Goal: Find contact information: Find contact information

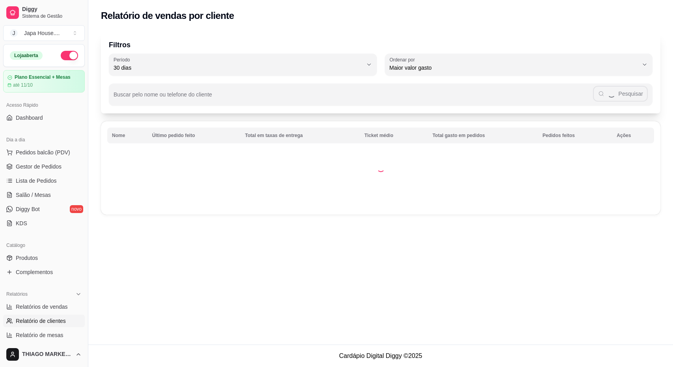
select select "30"
select select "HIGHEST_TOTAL_SPENT_WITH_ORDERS"
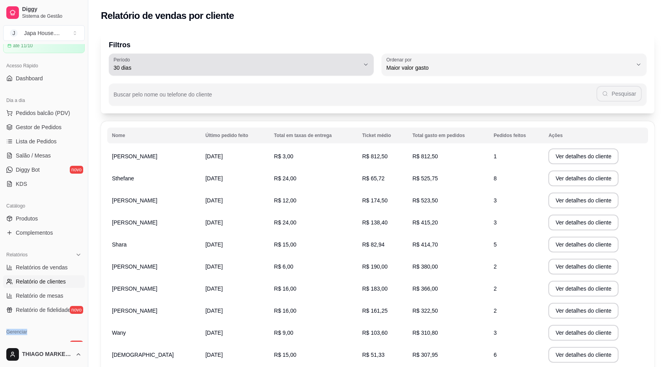
click at [368, 65] on icon "button" at bounding box center [365, 64] width 6 height 6
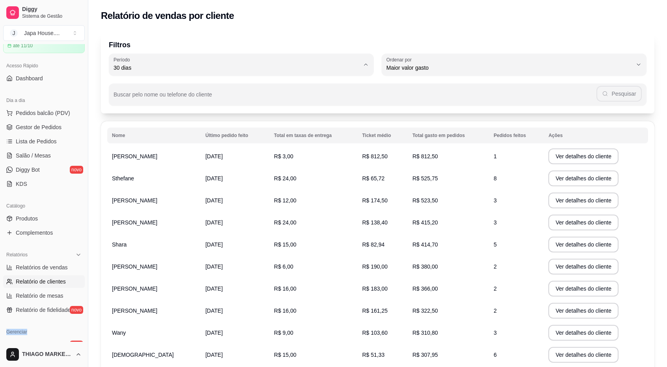
click at [291, 139] on span "30 dias" at bounding box center [237, 137] width 234 height 7
type input "0"
select select "0"
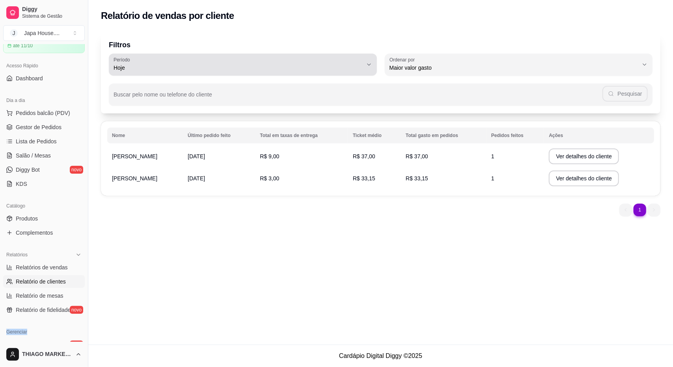
click at [357, 72] on button "[PERSON_NAME]" at bounding box center [243, 65] width 268 height 22
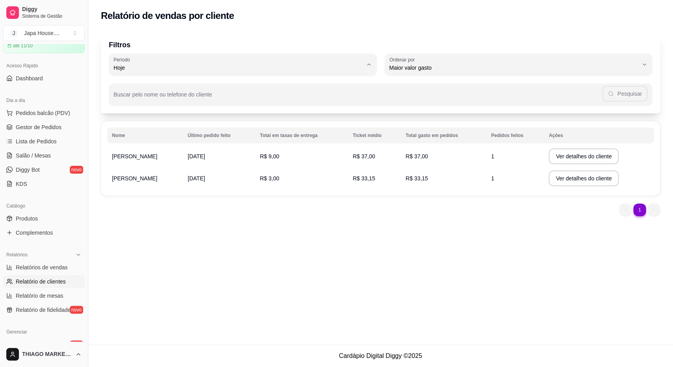
click at [411, 315] on div "Relatório de vendas por cliente Filtros 0 Período Hoje Ontem 7 dias 15 dias 30 …" at bounding box center [380, 172] width 584 height 345
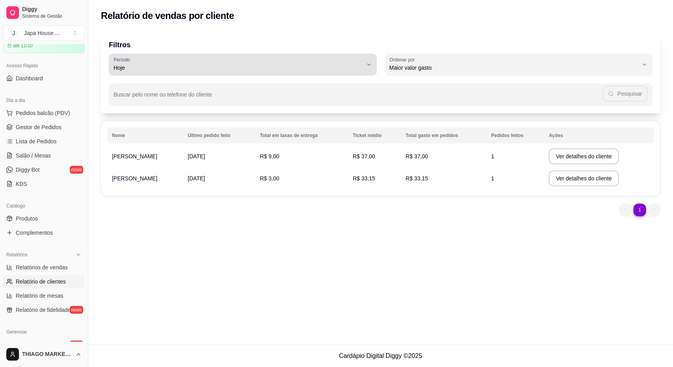
click at [373, 68] on button "[PERSON_NAME]" at bounding box center [243, 65] width 268 height 22
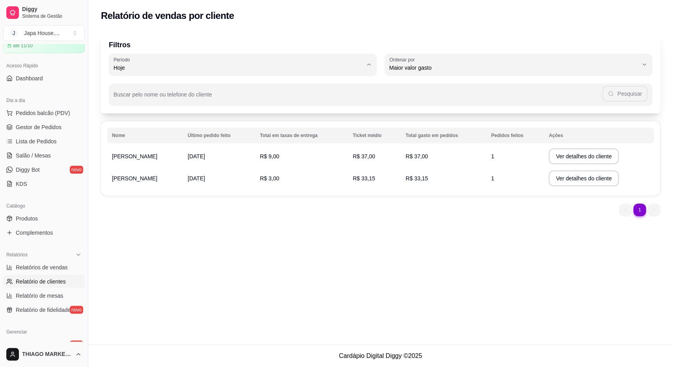
click at [333, 138] on span "30 dias" at bounding box center [239, 137] width 238 height 7
type input "30"
select select "30"
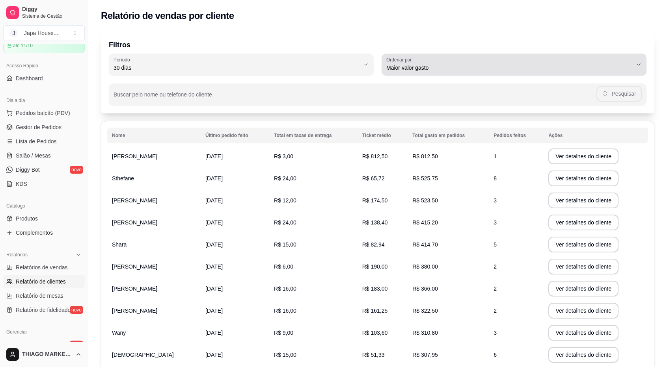
click at [459, 64] on span "Maior valor gasto" at bounding box center [509, 68] width 246 height 8
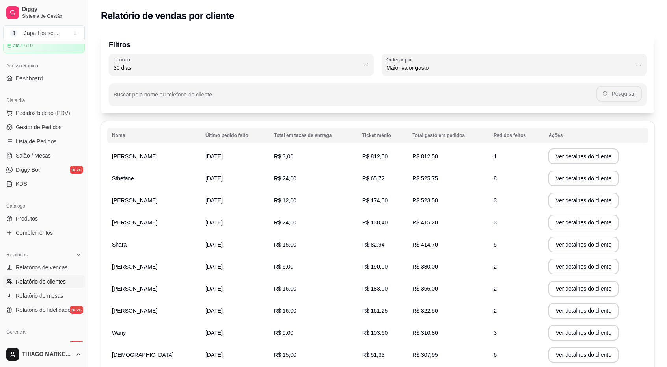
click at [441, 126] on span "Último pedido feito" at bounding box center [510, 124] width 234 height 7
type input "LAST_ORDER_MADE_AT"
select select "LAST_ORDER_MADE_AT"
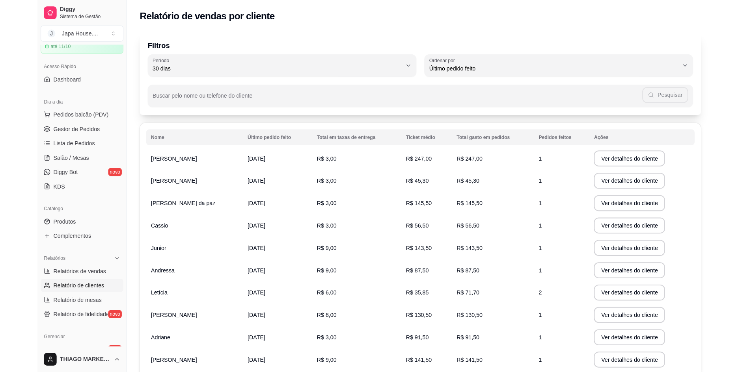
scroll to position [7, 0]
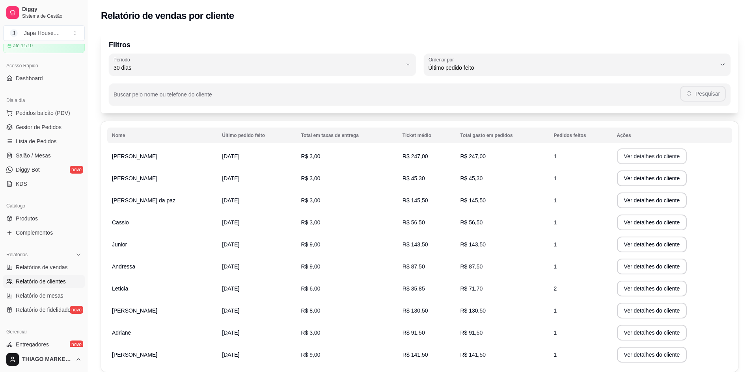
click at [648, 152] on button "Ver detalhes do cliente" at bounding box center [652, 157] width 70 height 16
click at [636, 152] on button "Ver detalhes do cliente" at bounding box center [652, 157] width 70 height 16
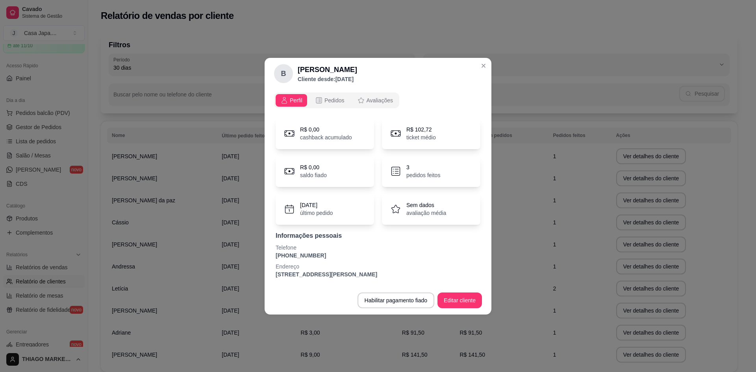
drag, startPoint x: 318, startPoint y: 255, endPoint x: 266, endPoint y: 254, distance: 51.6
click at [266, 254] on div "Perfil Pedidos Avaliações R$ 0,00 cashback acumulado R$ 102,72 ticket médio R$ …" at bounding box center [378, 187] width 227 height 197
copy font "[PHONE_NUMBER]"
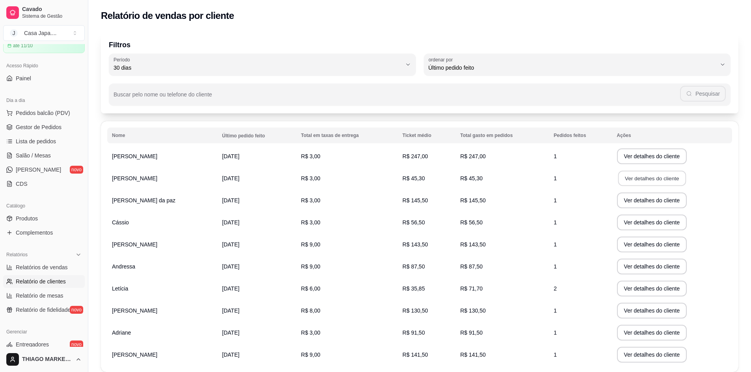
click at [632, 177] on font "Ver detalhes do cliente" at bounding box center [651, 178] width 54 height 6
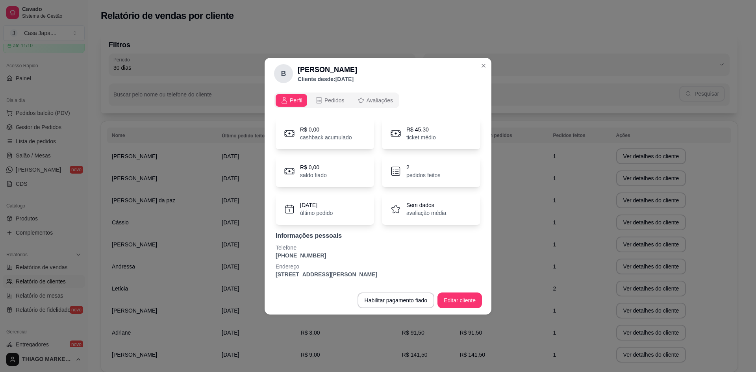
drag, startPoint x: 298, startPoint y: 256, endPoint x: 265, endPoint y: 257, distance: 33.1
click at [265, 257] on div "Perfil Pedidos Avaliações R$ 0,00 cashback acumulado R$ 45,30 ticket médio R$ 0…" at bounding box center [378, 187] width 227 height 197
copy font "[PHONE_NUMBER]"
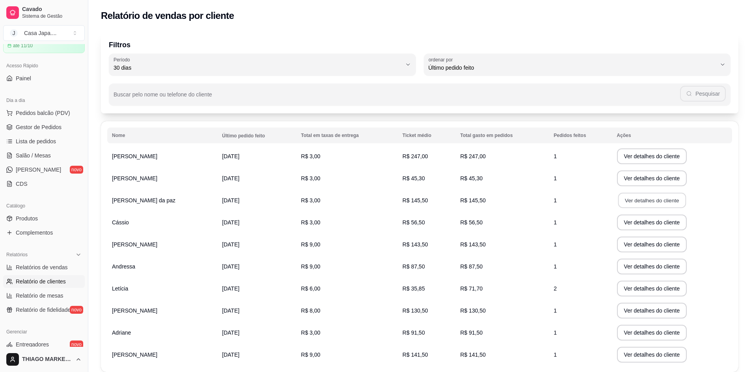
click at [644, 205] on button "Ver detalhes do cliente" at bounding box center [651, 200] width 68 height 15
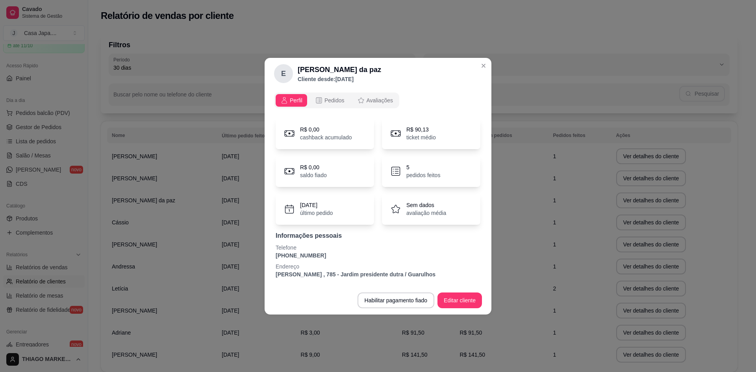
drag, startPoint x: 320, startPoint y: 253, endPoint x: 275, endPoint y: 254, distance: 44.9
click at [275, 254] on div "R$ 0,00 cashback acumulado R$ 90,13 ticket médio R$ 0,00 saldo fiado 5 pedidos …" at bounding box center [378, 198] width 208 height 170
copy font "[PHONE_NUMBER]"
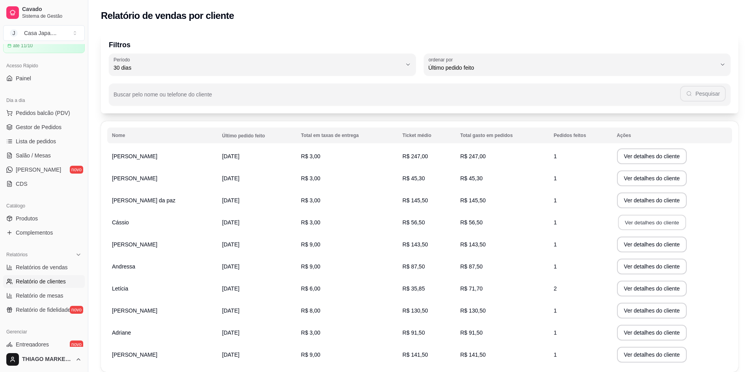
click at [648, 225] on font "Ver detalhes do cliente" at bounding box center [651, 222] width 54 height 6
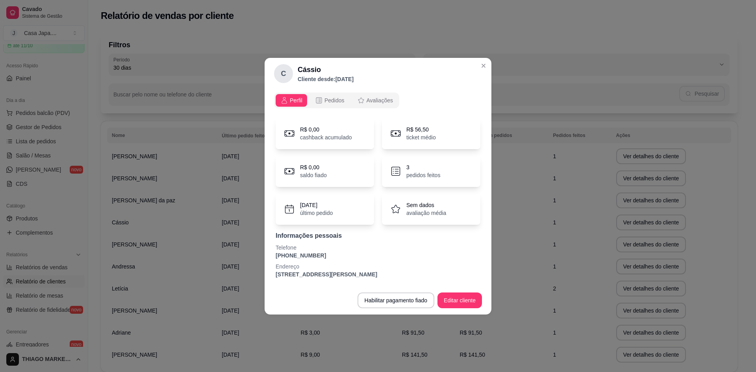
drag, startPoint x: 316, startPoint y: 255, endPoint x: 274, endPoint y: 257, distance: 42.2
click at [274, 257] on div "R$ 0,00 cashback acumulado R$ 56,50 ticket médio R$ 0,00 saldo fiado 3 pedidos …" at bounding box center [378, 198] width 208 height 170
copy font "[PHONE_NUMBER]"
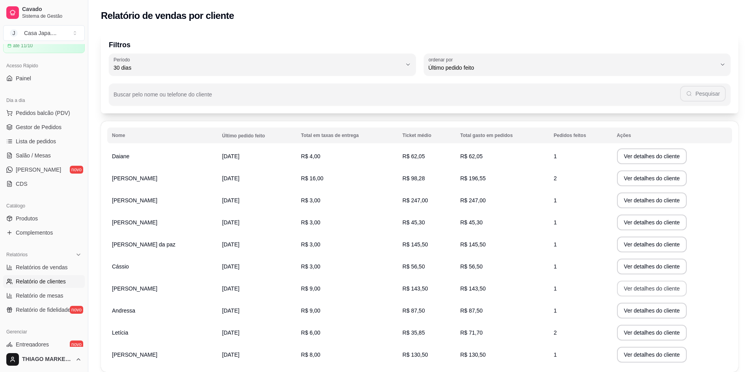
click at [650, 291] on font "Ver detalhes do cliente" at bounding box center [652, 289] width 56 height 6
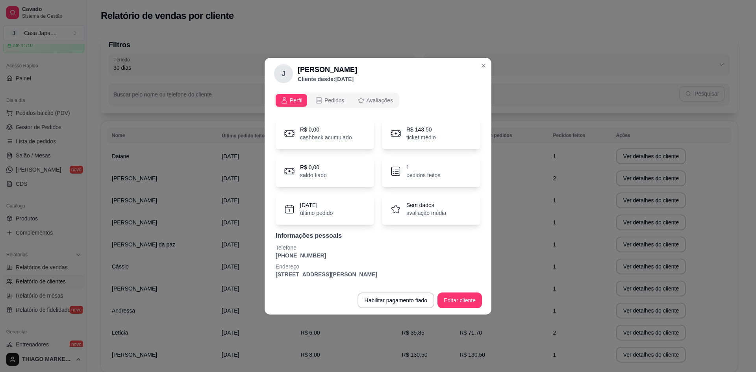
drag, startPoint x: 309, startPoint y: 258, endPoint x: 292, endPoint y: 255, distance: 17.1
click at [273, 256] on div "Perfil Pedidos Avaliações R$ 0,00 cashback acumulado R$ 143,50 ticket médio R$ …" at bounding box center [378, 187] width 227 height 197
copy font "[PHONE_NUMBER]"
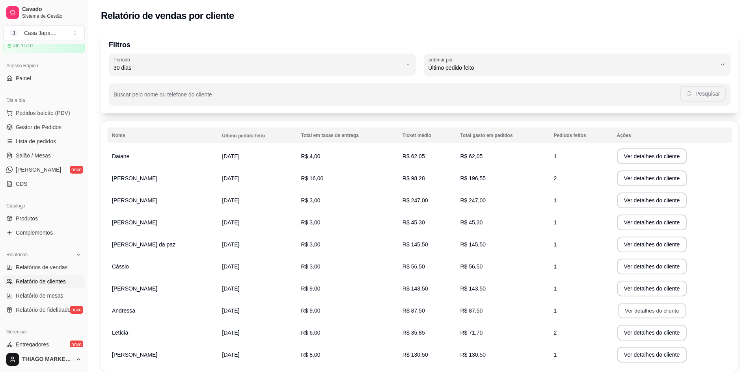
click at [650, 313] on font "Ver detalhes do cliente" at bounding box center [651, 311] width 54 height 6
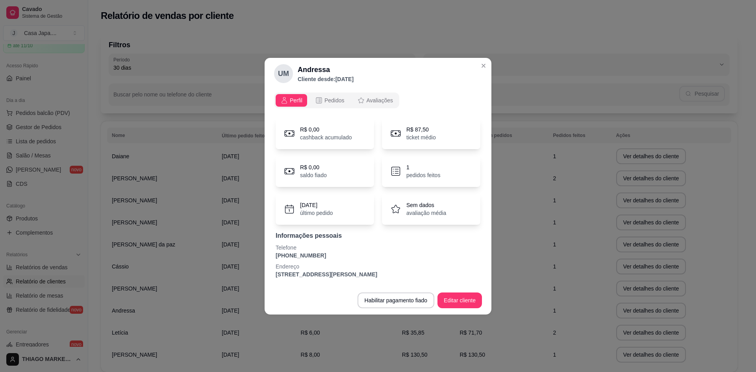
drag, startPoint x: 316, startPoint y: 258, endPoint x: 274, endPoint y: 258, distance: 41.8
click at [274, 258] on div "Perfil Pedidos Avaliações R$ 0,00 cashback acumulado R$ 87,50 ticket médio R$ 0…" at bounding box center [378, 187] width 227 height 197
copy font "[PHONE_NUMBER]"
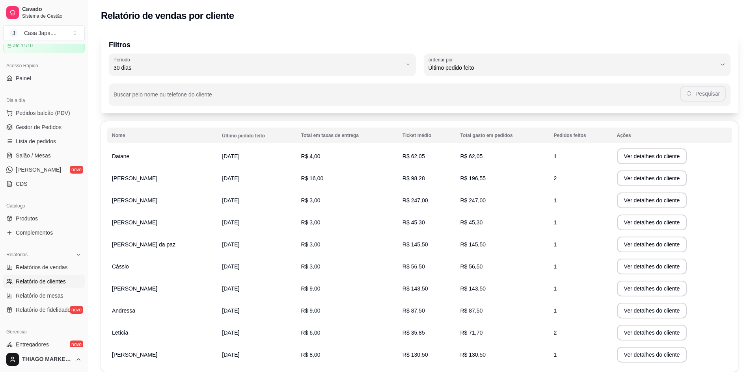
drag, startPoint x: 650, startPoint y: 341, endPoint x: 652, endPoint y: 337, distance: 4.2
click at [650, 340] on td "Ver detalhes do cliente" at bounding box center [672, 333] width 120 height 22
click at [652, 336] on font "Ver detalhes do cliente" at bounding box center [652, 333] width 56 height 6
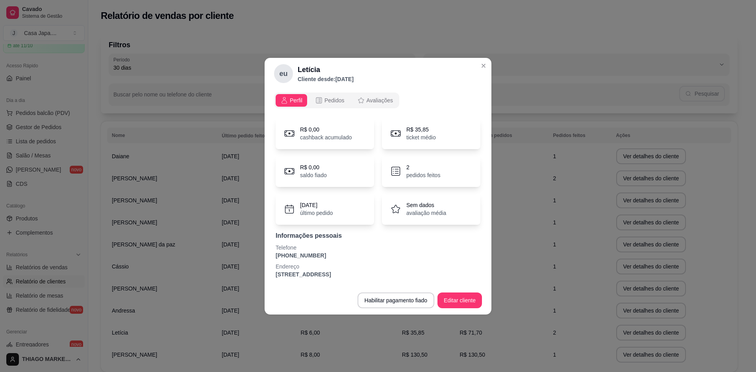
drag, startPoint x: 313, startPoint y: 256, endPoint x: 292, endPoint y: 256, distance: 21.7
click at [273, 258] on div "Perfil Pedidos Avaliações R$ 0,00 cashback acumulado R$ 35,85 ticket médio R$ 0…" at bounding box center [378, 187] width 227 height 197
copy font "[PHONE_NUMBER]"
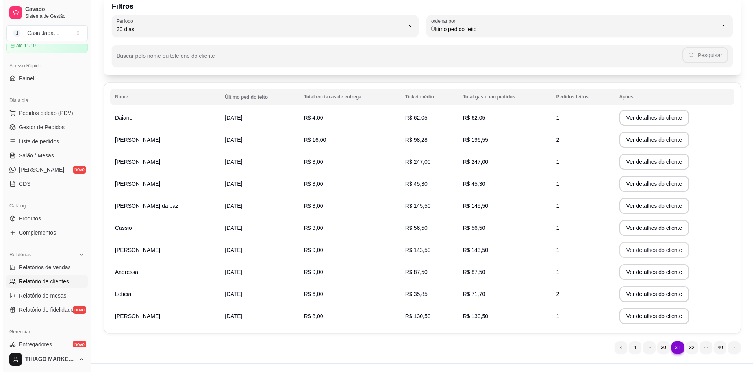
scroll to position [52, 0]
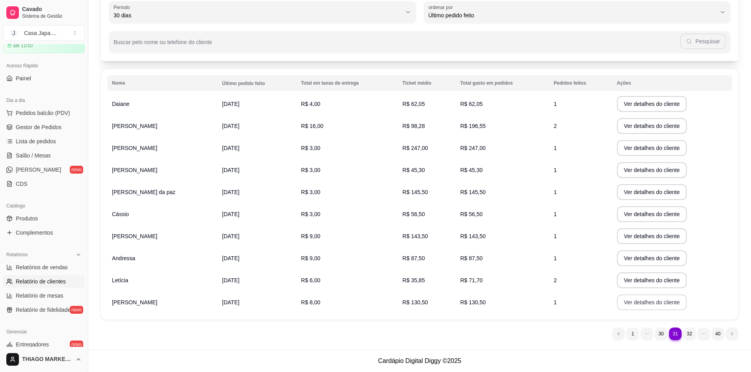
click at [658, 304] on font "Ver detalhes do cliente" at bounding box center [652, 302] width 56 height 6
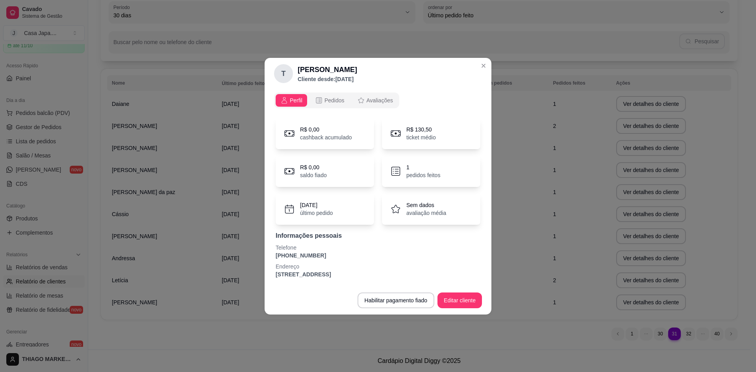
drag, startPoint x: 317, startPoint y: 256, endPoint x: 274, endPoint y: 257, distance: 43.0
click at [274, 257] on div "Perfil Pedidos Avaliações R$ 0,00 cashback acumulado R$ 130,50 ticket médio R$ …" at bounding box center [378, 187] width 227 height 197
copy font "[PHONE_NUMBER]"
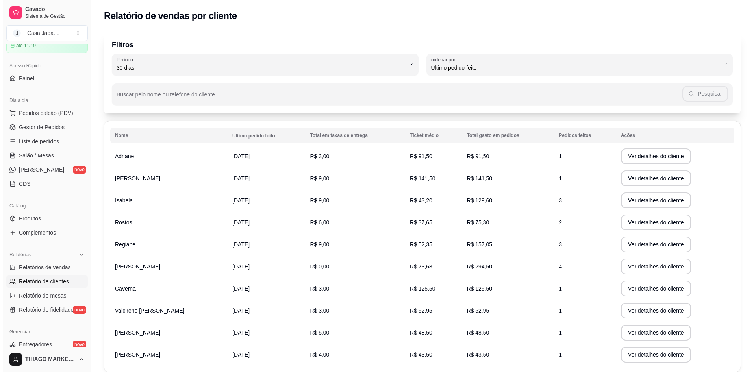
scroll to position [39, 0]
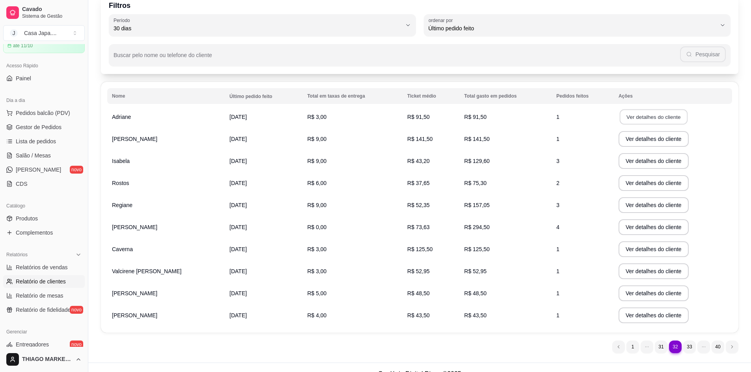
click at [626, 114] on font "Ver detalhes do cliente" at bounding box center [653, 117] width 54 height 6
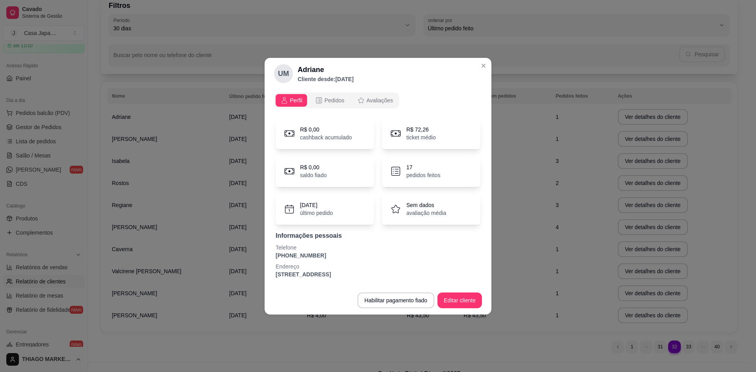
drag, startPoint x: 317, startPoint y: 256, endPoint x: 269, endPoint y: 256, distance: 47.7
click at [269, 256] on div "Perfil Pedidos Avaliações R$ 0,00 cashback acumulado R$ 72,26 ticket médio R$ 0…" at bounding box center [378, 187] width 227 height 197
copy font "[PHONE_NUMBER]"
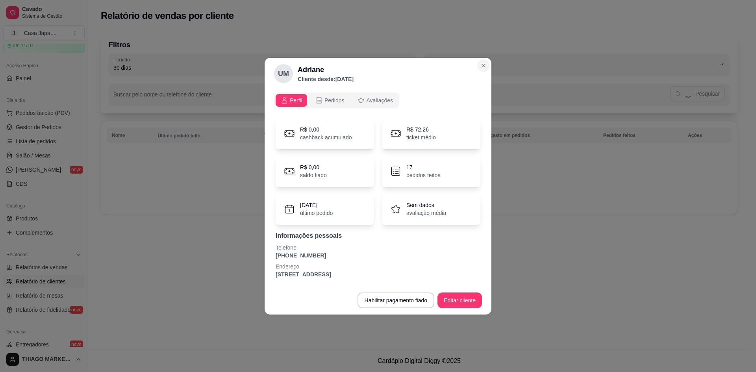
scroll to position [0, 0]
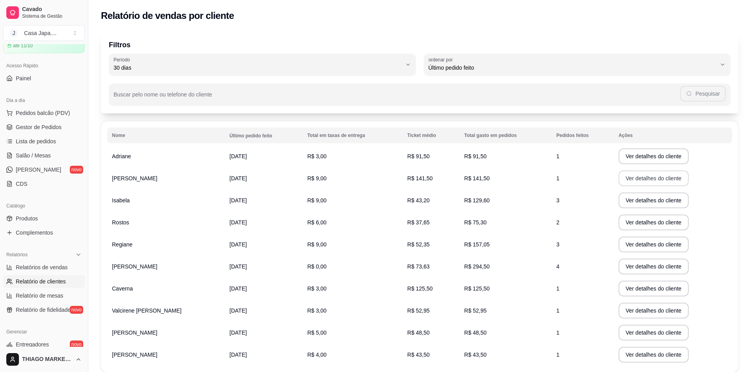
click at [638, 178] on font "Ver detalhes do cliente" at bounding box center [653, 178] width 56 height 6
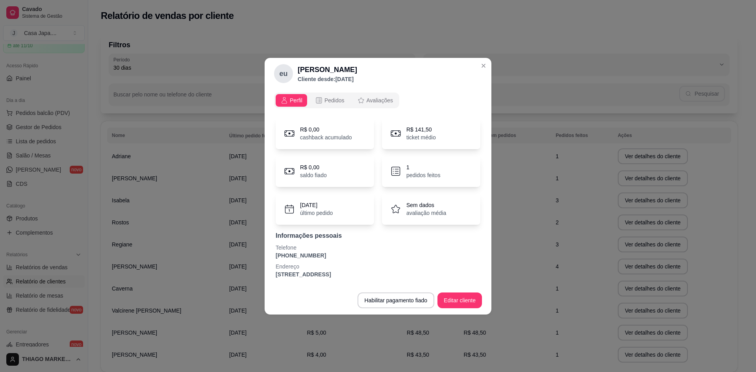
drag, startPoint x: 319, startPoint y: 256, endPoint x: 268, endPoint y: 256, distance: 50.8
click at [268, 256] on div "Perfil Pedidos Avaliações R$ 0,00 cashback acumulado R$ 141,50 ticket médio R$ …" at bounding box center [378, 187] width 227 height 197
copy font "[PHONE_NUMBER]"
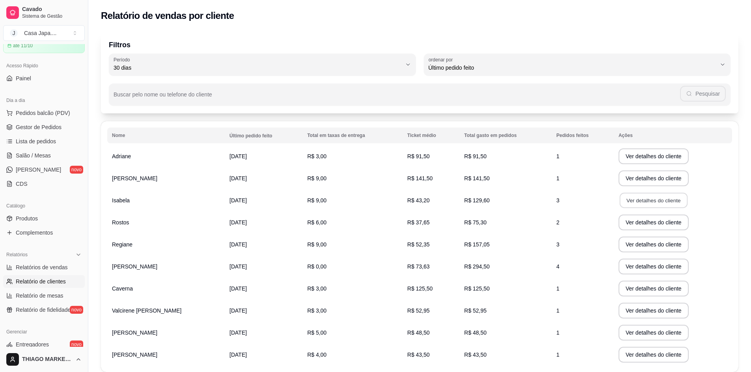
click at [647, 197] on font "Ver detalhes do cliente" at bounding box center [653, 200] width 54 height 6
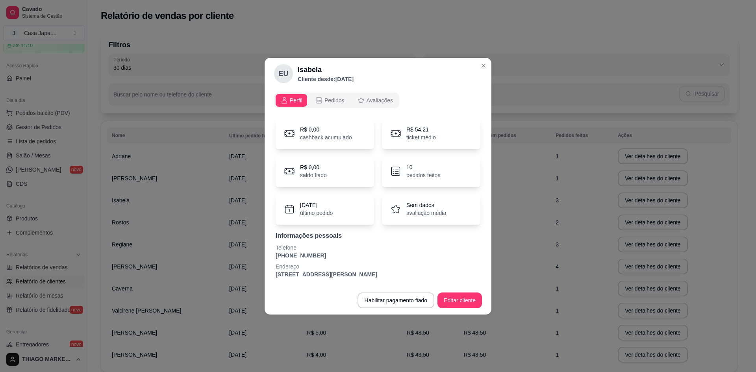
drag, startPoint x: 313, startPoint y: 256, endPoint x: 276, endPoint y: 256, distance: 37.0
click at [276, 256] on p "[PHONE_NUMBER]" at bounding box center [378, 256] width 205 height 8
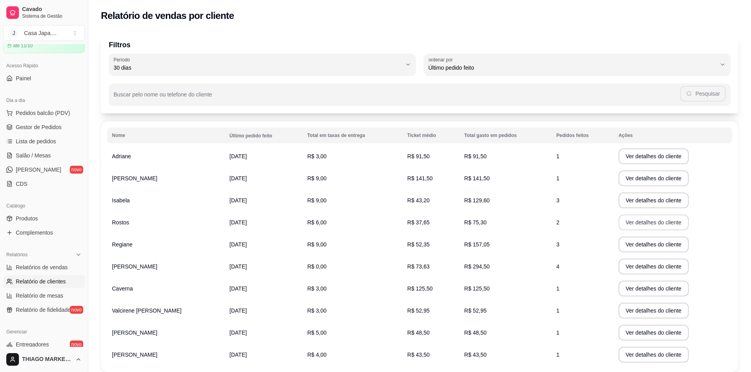
click at [639, 222] on font "Ver detalhes do cliente" at bounding box center [653, 222] width 56 height 6
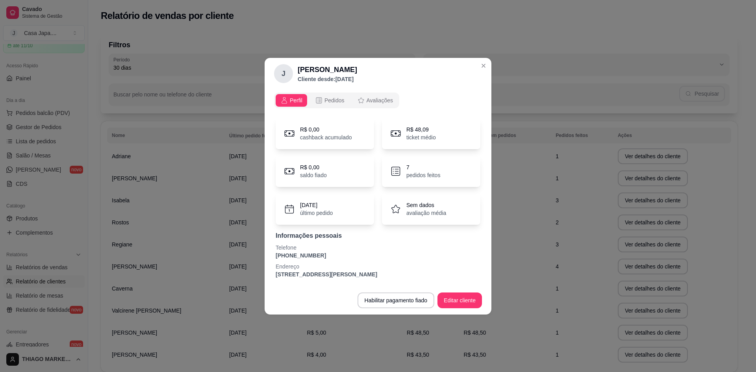
drag, startPoint x: 323, startPoint y: 254, endPoint x: 296, endPoint y: 258, distance: 27.4
click at [276, 257] on p "[PHONE_NUMBER]" at bounding box center [378, 256] width 205 height 8
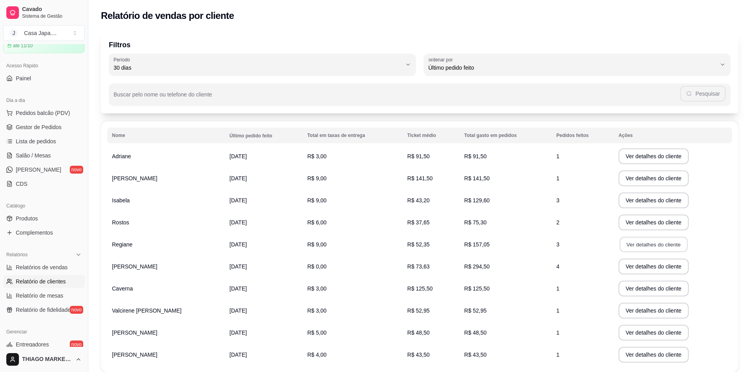
click at [647, 243] on font "Ver detalhes do cliente" at bounding box center [653, 245] width 54 height 6
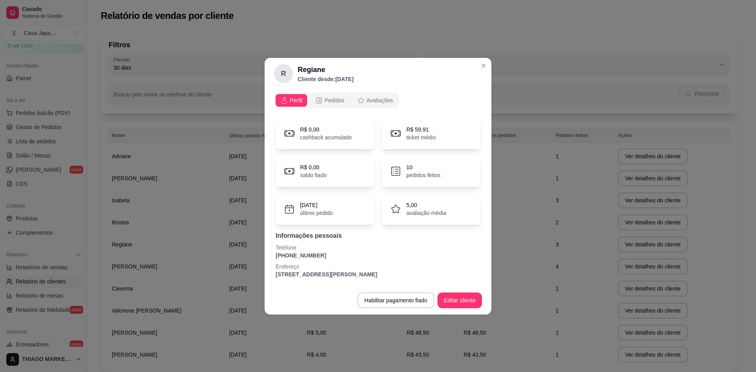
drag, startPoint x: 319, startPoint y: 257, endPoint x: 290, endPoint y: 256, distance: 29.2
click at [272, 255] on div "Perfil Pedidos Avaliações R$ 0,00 cashback acumulado R$ 59,91 ticket médio R$ 0…" at bounding box center [378, 187] width 227 height 197
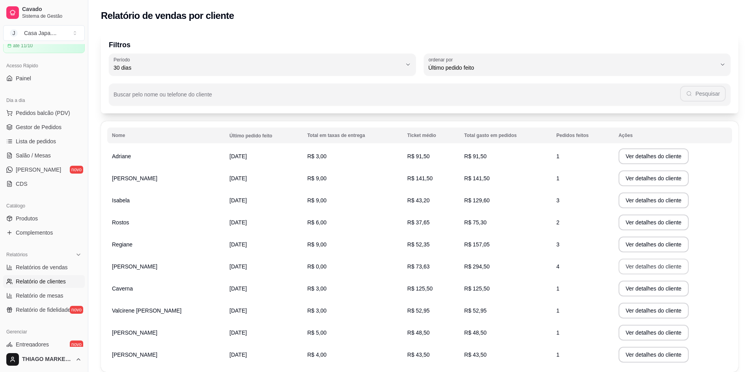
click at [646, 264] on font "Ver detalhes do cliente" at bounding box center [653, 267] width 56 height 6
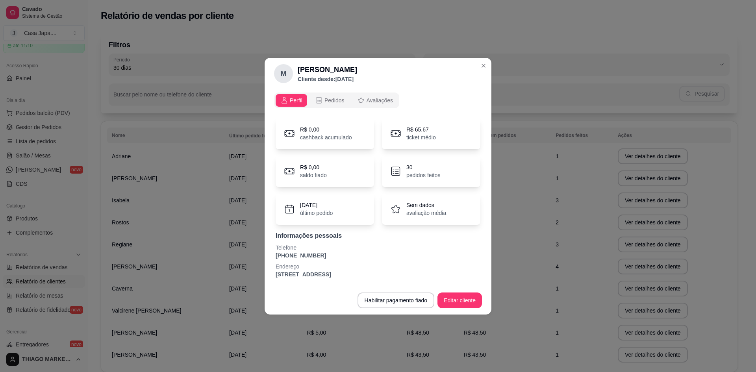
drag, startPoint x: 323, startPoint y: 257, endPoint x: 272, endPoint y: 256, distance: 50.8
click at [272, 256] on div "Perfil Pedidos Avaliações R$ 0,00 cashback acumulado R$ 65,67 ticket médio R$ 0…" at bounding box center [378, 187] width 227 height 197
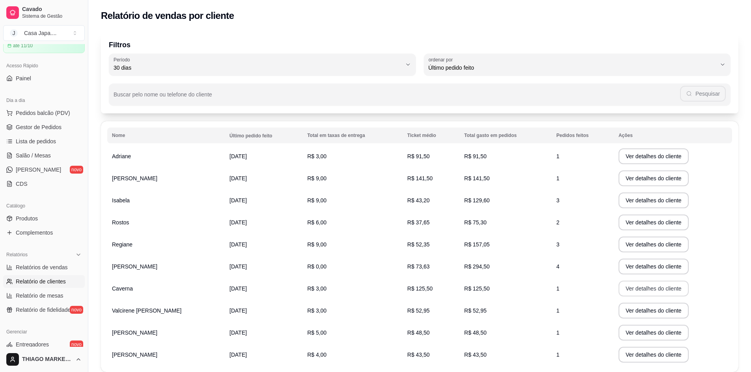
click at [639, 291] on font "Ver detalhes do cliente" at bounding box center [653, 289] width 56 height 6
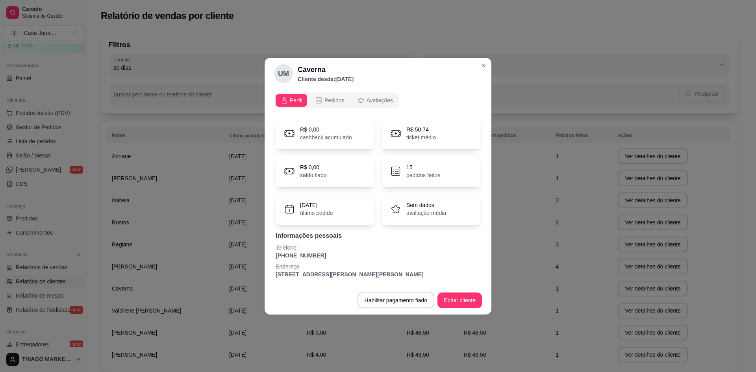
drag, startPoint x: 317, startPoint y: 255, endPoint x: 276, endPoint y: 258, distance: 41.1
click at [276, 258] on p "[PHONE_NUMBER]" at bounding box center [378, 256] width 205 height 8
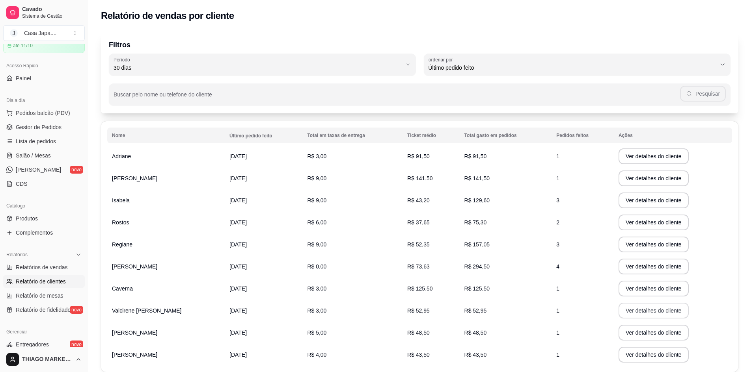
click at [656, 306] on button "Ver detalhes do cliente" at bounding box center [653, 311] width 70 height 16
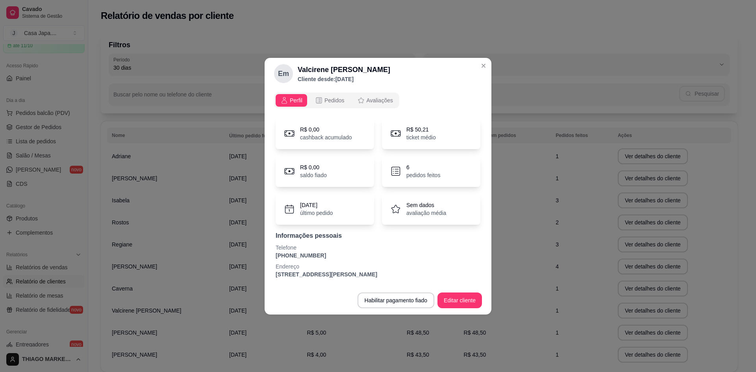
drag, startPoint x: 314, startPoint y: 256, endPoint x: 317, endPoint y: 263, distance: 7.8
click at [288, 258] on font "[PHONE_NUMBER]" at bounding box center [301, 256] width 50 height 6
click at [321, 263] on p "Endereço" at bounding box center [378, 267] width 205 height 8
drag, startPoint x: 320, startPoint y: 258, endPoint x: 282, endPoint y: 255, distance: 37.5
click at [273, 257] on div "Perfil Pedidos Avaliações R$ 0,00 cashback acumulado R$ 50,21 ticket médio R$ 0…" at bounding box center [378, 187] width 227 height 197
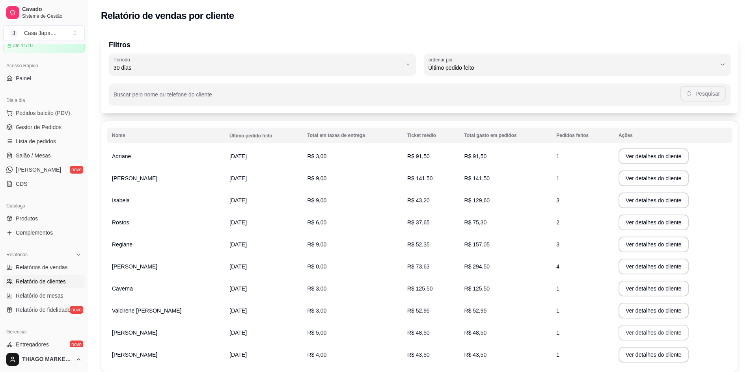
click at [652, 334] on font "Ver detalhes do cliente" at bounding box center [653, 333] width 56 height 6
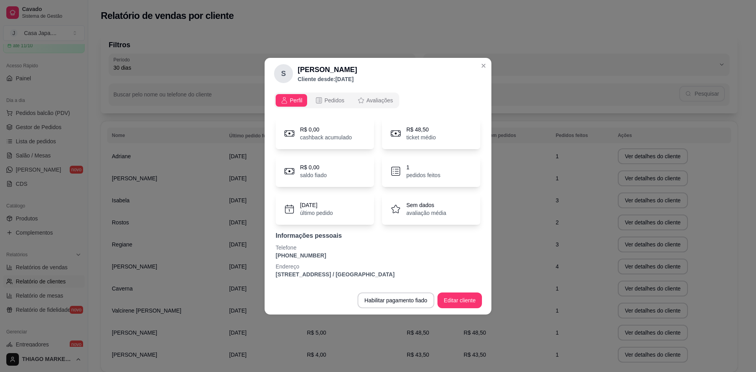
drag, startPoint x: 308, startPoint y: 256, endPoint x: 274, endPoint y: 256, distance: 33.9
click at [274, 256] on div "R$ 0,00 cashback acumulado R$ 48,50 ticket médio R$ 0,00 saldo fiado 1 pedidos …" at bounding box center [378, 198] width 208 height 170
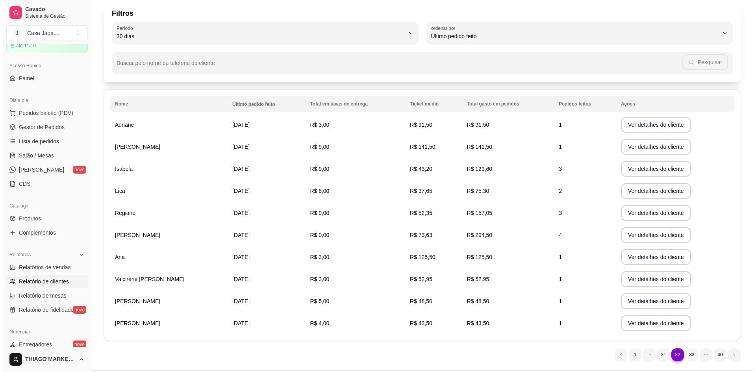
scroll to position [52, 0]
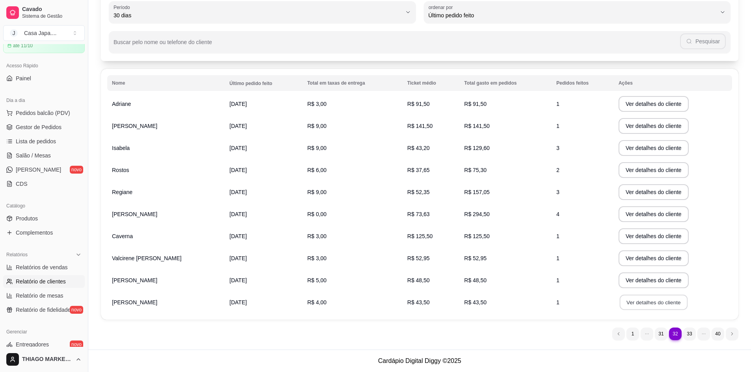
click at [653, 299] on font "Ver detalhes do cliente" at bounding box center [653, 302] width 54 height 6
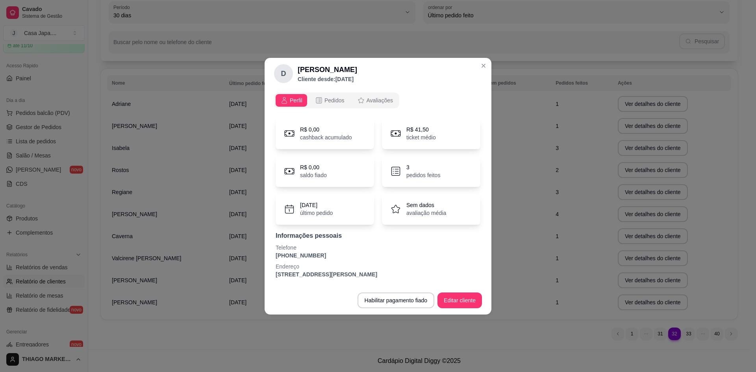
drag, startPoint x: 317, startPoint y: 255, endPoint x: 275, endPoint y: 258, distance: 41.9
click at [275, 258] on div "R$ 0,00 cashback acumulado R$ 41,50 ticket médio R$ 0,00 saldo fiado 3 pedidos …" at bounding box center [378, 198] width 208 height 170
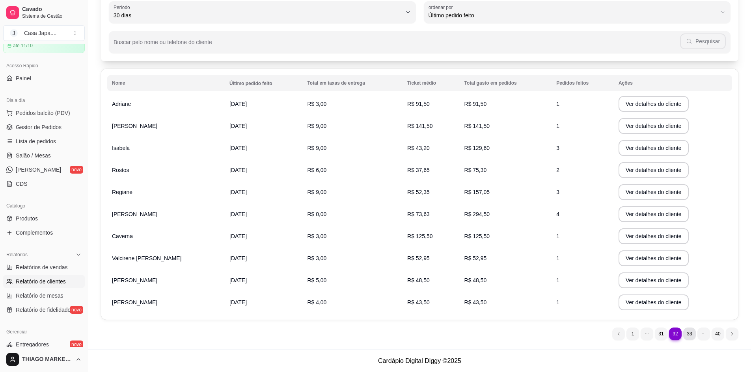
scroll to position [0, 0]
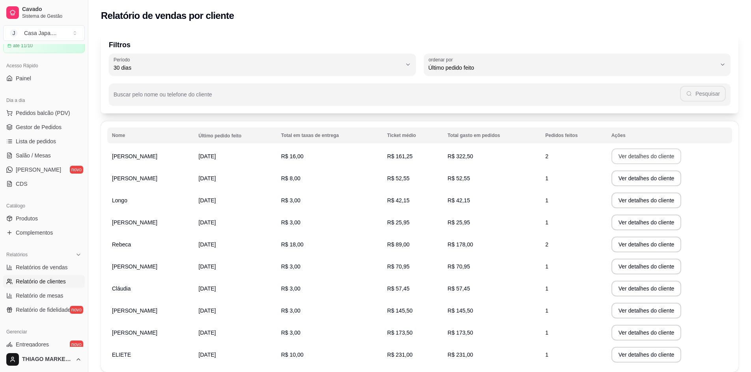
click at [636, 154] on font "Ver detalhes do cliente" at bounding box center [646, 156] width 56 height 6
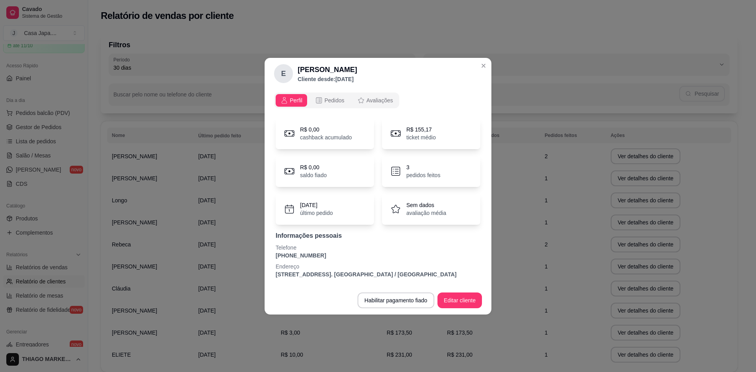
drag, startPoint x: 322, startPoint y: 256, endPoint x: 275, endPoint y: 257, distance: 47.7
click at [275, 257] on div "R$ 0,00 cashback acumulado R$ 155,17 ticket médio R$ 0,00 saldo fiado 3 pedidos…" at bounding box center [378, 198] width 208 height 170
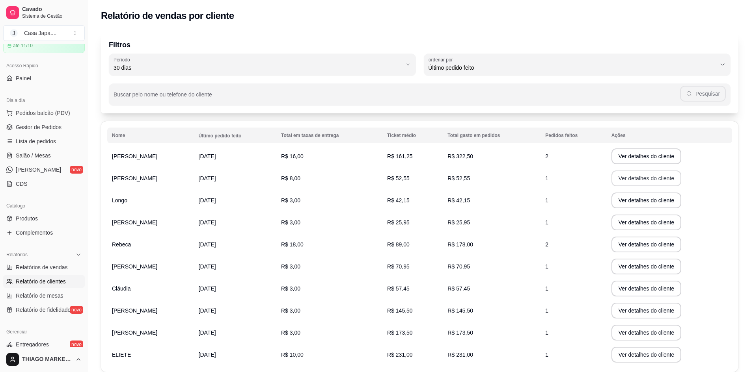
click at [657, 182] on button "Ver detalhes do cliente" at bounding box center [646, 179] width 70 height 16
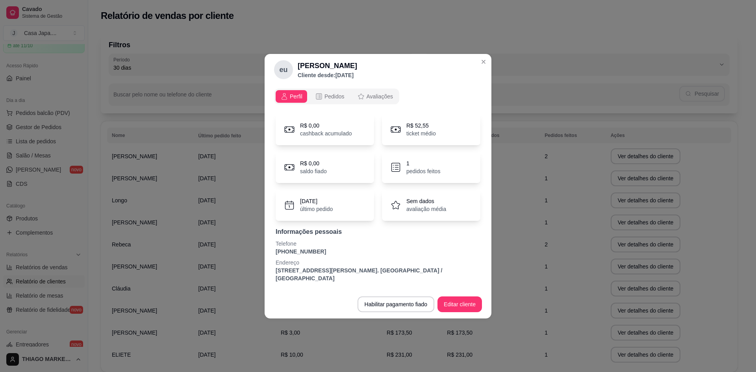
drag, startPoint x: 315, startPoint y: 256, endPoint x: 277, endPoint y: 257, distance: 38.2
click at [277, 256] on p "[PHONE_NUMBER]" at bounding box center [378, 252] width 205 height 8
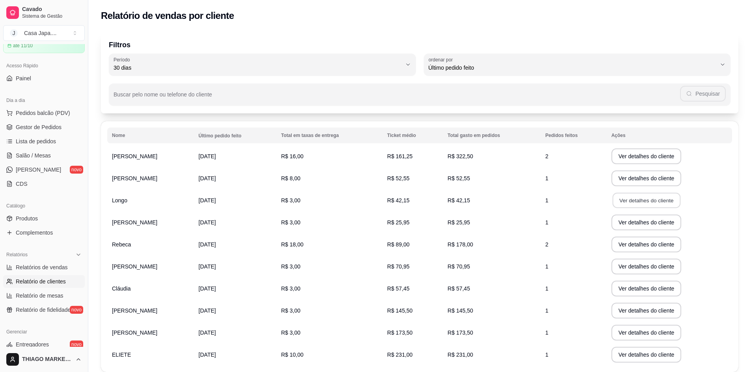
click at [647, 204] on font "Ver detalhes do cliente" at bounding box center [646, 200] width 54 height 7
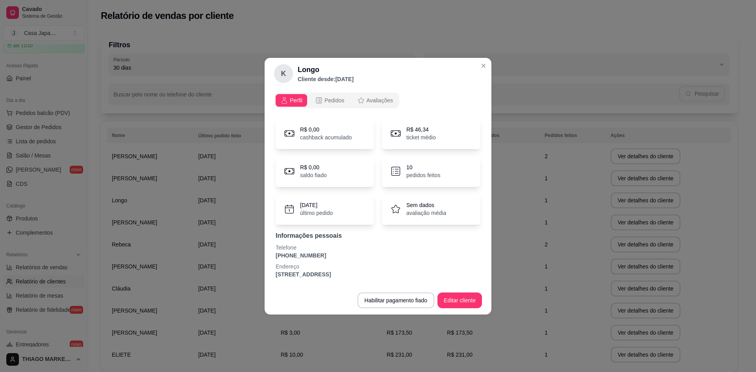
drag, startPoint x: 325, startPoint y: 258, endPoint x: 276, endPoint y: 258, distance: 49.3
click at [275, 259] on div "R$ 0,00 cashback acumulado R$ 46,34 ticket médio R$ 0,00 saldo fiado 10 pedidos…" at bounding box center [378, 198] width 208 height 170
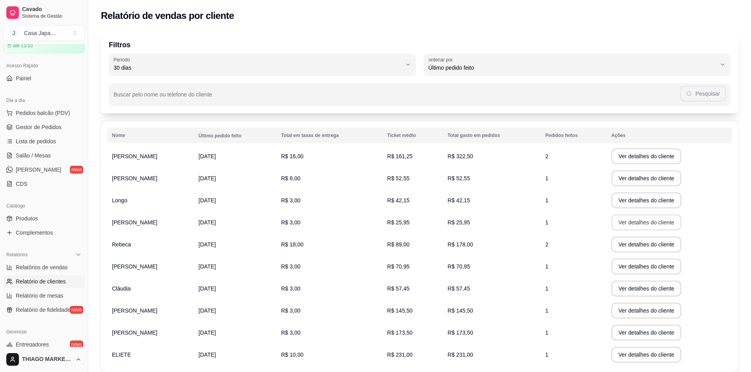
click at [659, 223] on font "Ver detalhes do cliente" at bounding box center [646, 222] width 56 height 6
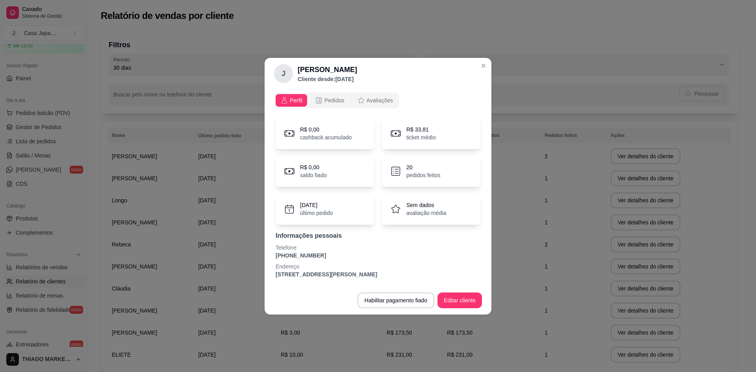
drag, startPoint x: 317, startPoint y: 259, endPoint x: 270, endPoint y: 258, distance: 46.9
click at [270, 258] on div "Perfil Pedidos Avaliações R$ 0,00 cashback acumulado R$ 33,81 ticket médio R$ 0…" at bounding box center [378, 187] width 227 height 197
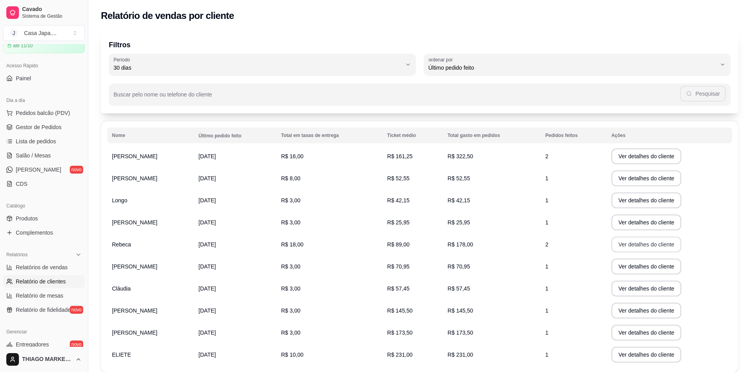
click at [663, 250] on button "Ver detalhes do cliente" at bounding box center [646, 245] width 70 height 16
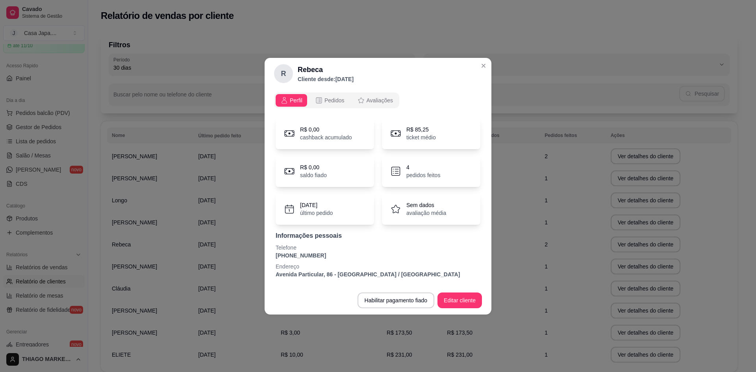
drag, startPoint x: 305, startPoint y: 258, endPoint x: 327, endPoint y: 258, distance: 22.1
click at [292, 258] on font "[PHONE_NUMBER]" at bounding box center [301, 256] width 50 height 6
click at [327, 257] on p "[PHONE_NUMBER]" at bounding box center [378, 256] width 205 height 8
drag, startPoint x: 321, startPoint y: 256, endPoint x: 274, endPoint y: 256, distance: 47.3
click at [274, 256] on div "Perfil Pedidos Avaliações R$ 0,00 cashback acumulado R$ 85,25 ticket médio R$ 0…" at bounding box center [378, 187] width 227 height 197
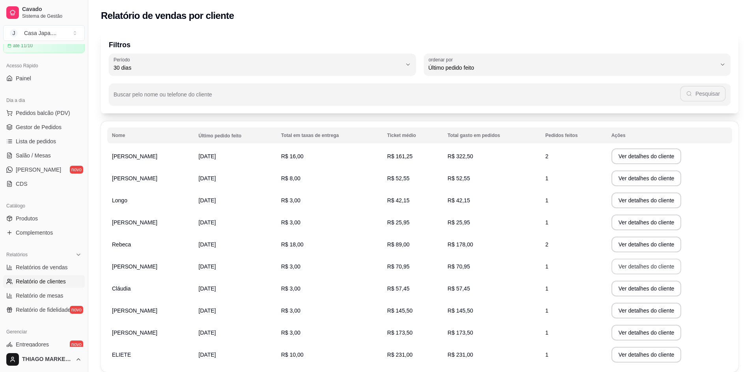
click at [661, 266] on font "Ver detalhes do cliente" at bounding box center [646, 267] width 56 height 6
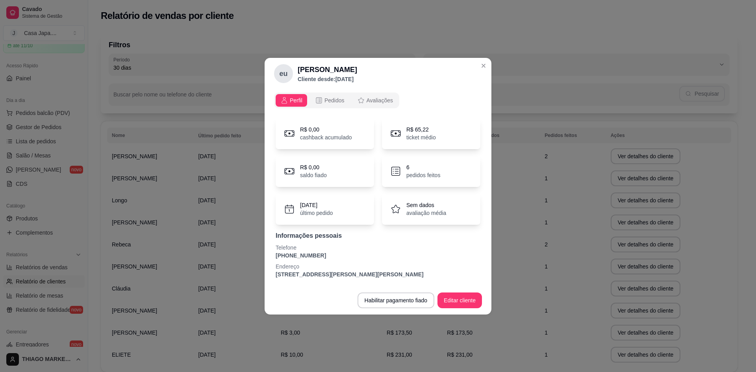
drag, startPoint x: 316, startPoint y: 256, endPoint x: 292, endPoint y: 255, distance: 24.1
click at [268, 254] on div "Perfil Pedidos Avaliações R$ 0,00 cashback acumulado R$ 65,22 ticket médio R$ 0…" at bounding box center [378, 187] width 227 height 197
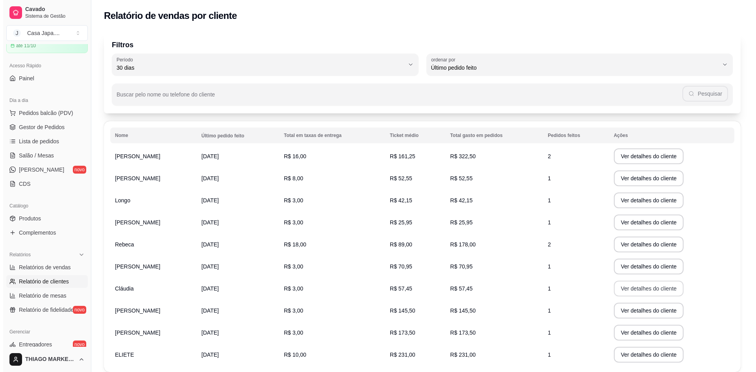
scroll to position [39, 0]
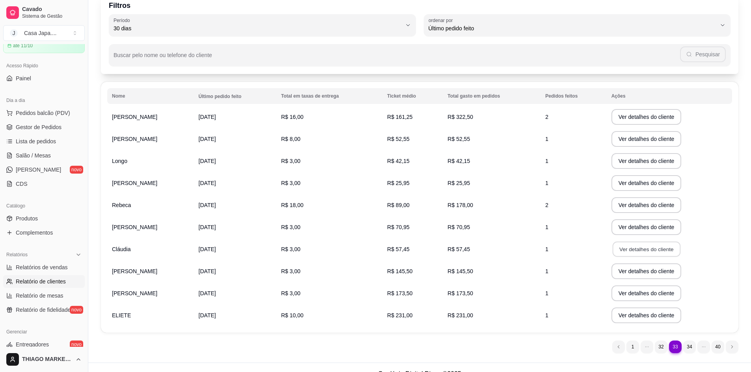
click at [651, 247] on font "Ver detalhes do cliente" at bounding box center [646, 249] width 54 height 6
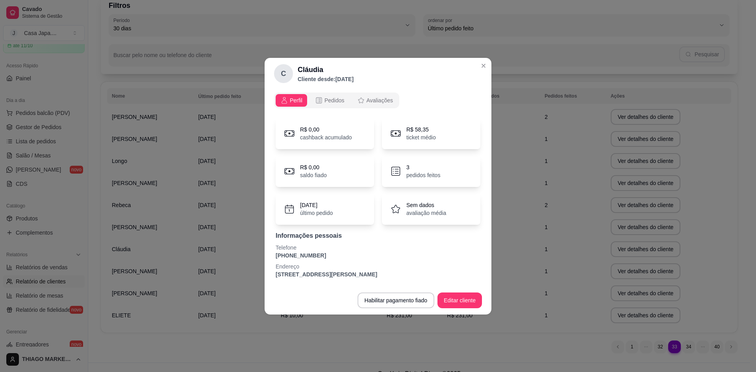
drag, startPoint x: 319, startPoint y: 257, endPoint x: 276, endPoint y: 256, distance: 43.4
click at [276, 256] on p "[PHONE_NUMBER]" at bounding box center [378, 256] width 205 height 8
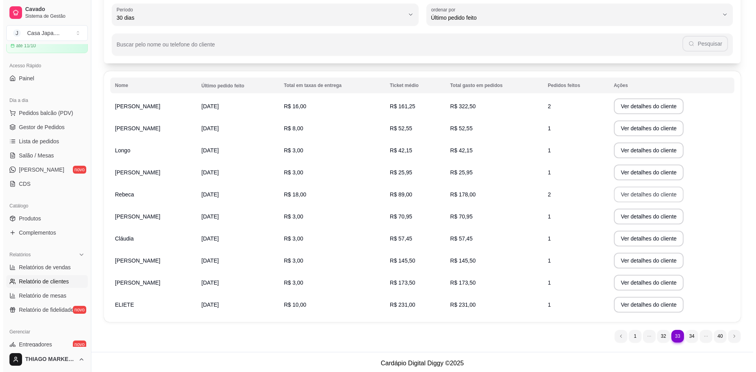
scroll to position [52, 0]
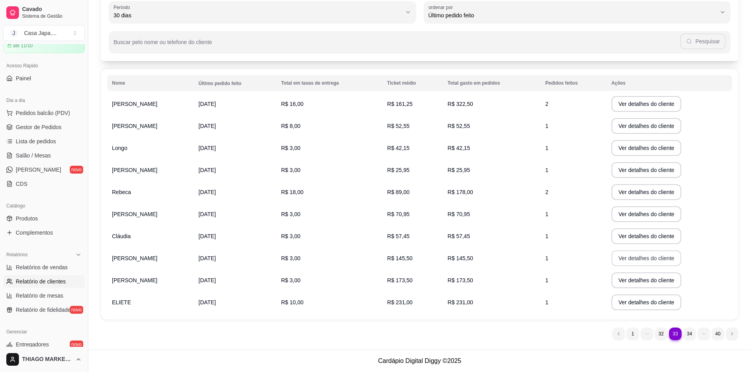
click at [651, 258] on font "Ver detalhes do cliente" at bounding box center [646, 258] width 56 height 6
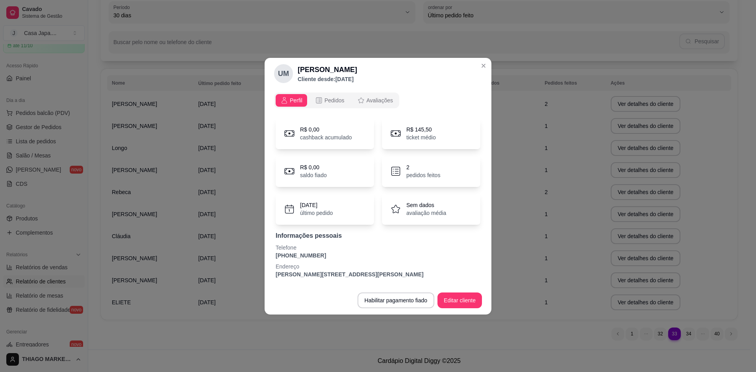
drag, startPoint x: 322, startPoint y: 258, endPoint x: 275, endPoint y: 259, distance: 46.9
click at [275, 259] on div "R$ 0,00 cashback acumulado R$ 145,50 ticket médio R$ 0,00 saldo fiado 2 pedidos…" at bounding box center [378, 198] width 208 height 170
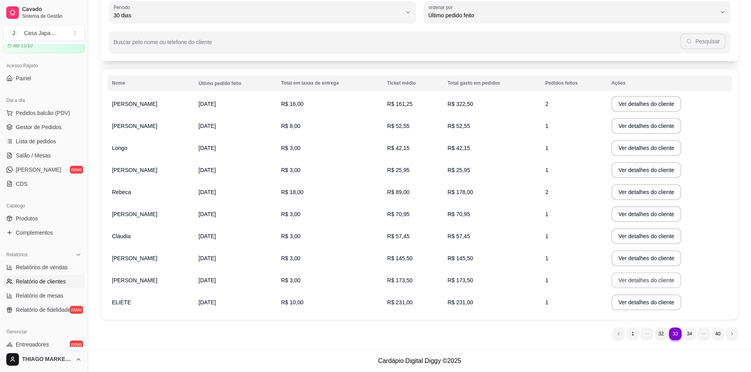
click at [659, 282] on font "Ver detalhes do cliente" at bounding box center [646, 280] width 56 height 6
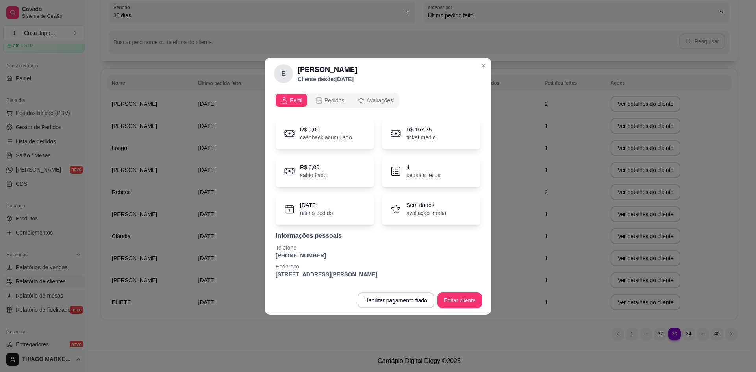
drag, startPoint x: 295, startPoint y: 256, endPoint x: 301, endPoint y: 257, distance: 5.6
click at [276, 255] on p "[PHONE_NUMBER]" at bounding box center [378, 256] width 205 height 8
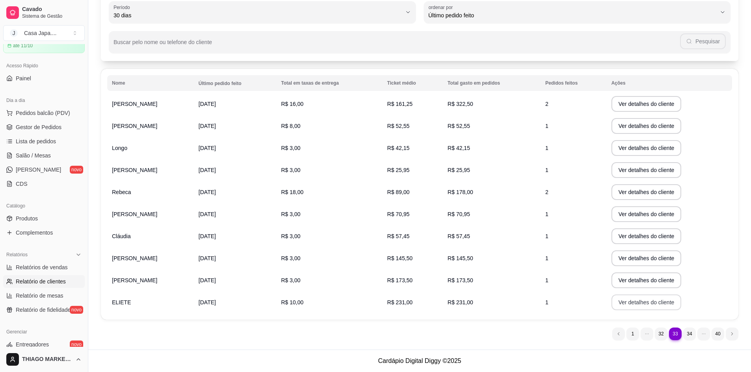
click at [649, 300] on font "Ver detalhes do cliente" at bounding box center [646, 302] width 56 height 6
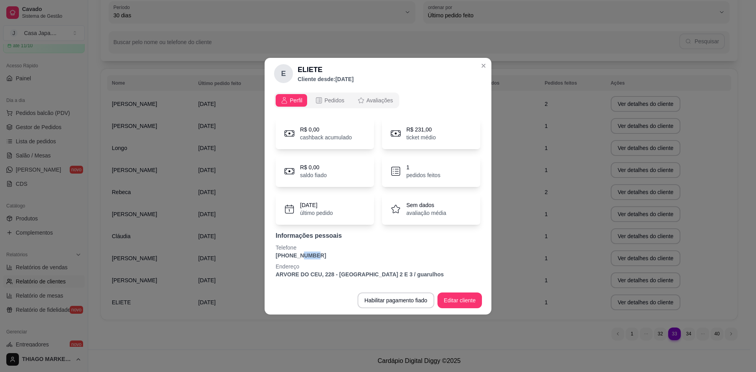
drag, startPoint x: 304, startPoint y: 255, endPoint x: 294, endPoint y: 255, distance: 10.3
click at [294, 255] on font "[PHONE_NUMBER]" at bounding box center [301, 256] width 50 height 6
click at [311, 252] on p "[PHONE_NUMBER]" at bounding box center [378, 256] width 205 height 8
drag, startPoint x: 311, startPoint y: 254, endPoint x: 274, endPoint y: 258, distance: 37.3
click at [274, 258] on div "R$ 0,00 cashback acumulado R$ 231,00 ticket médio R$ 0,00 saldo fiado 1 pedidos…" at bounding box center [378, 198] width 208 height 170
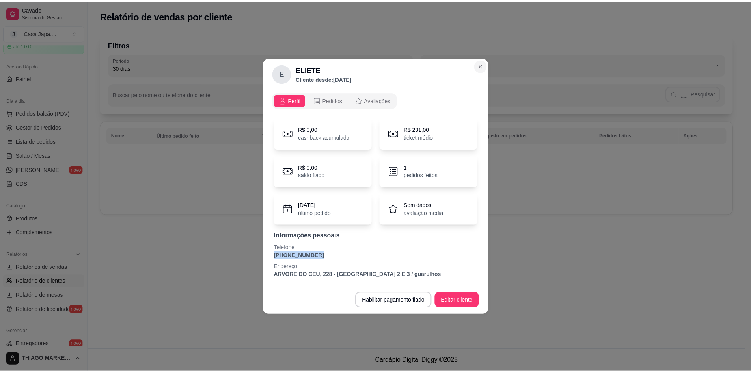
scroll to position [0, 0]
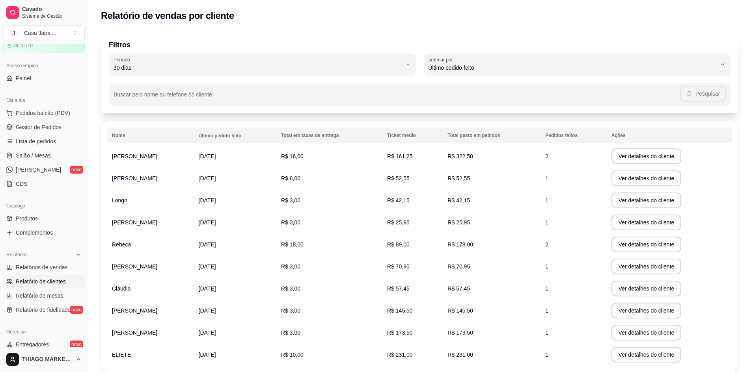
click at [594, 19] on div "Relatório de vendas por cliente" at bounding box center [419, 15] width 637 height 13
